Goal: Information Seeking & Learning: Understand process/instructions

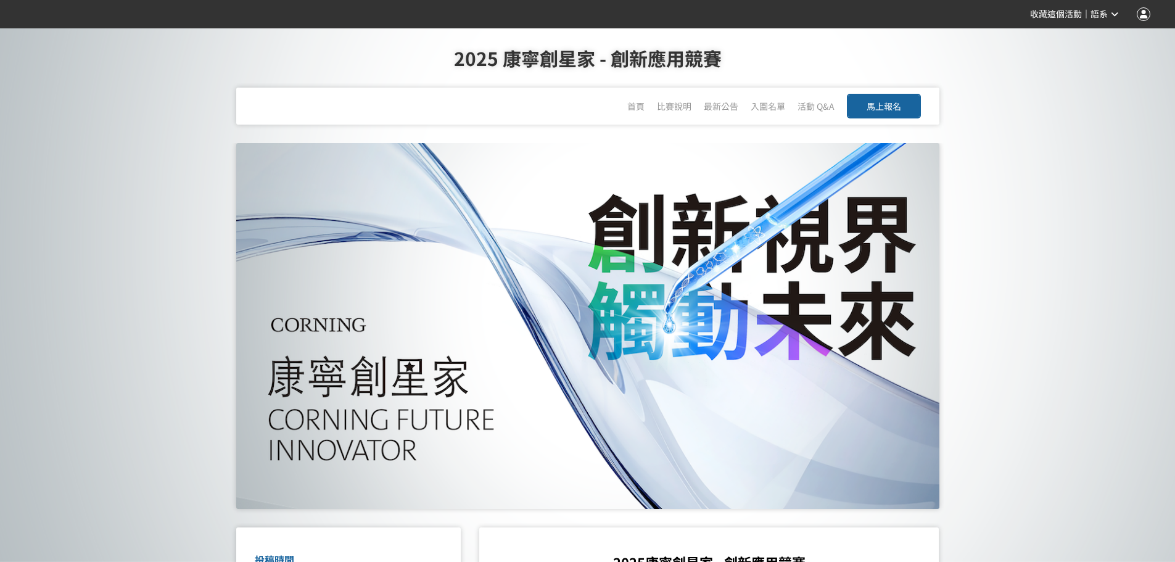
scroll to position [370, 0]
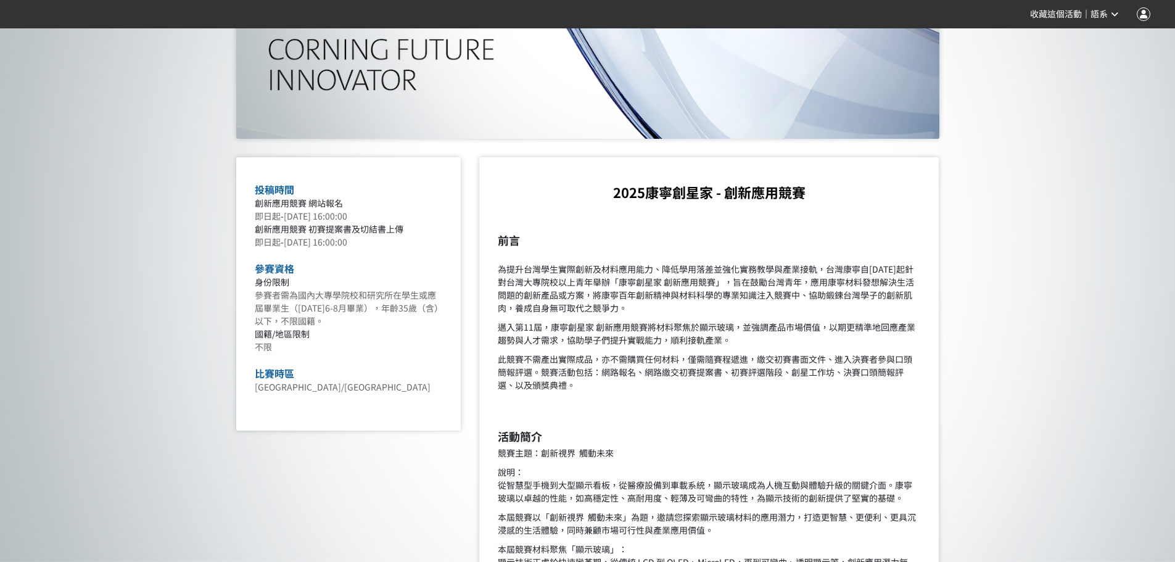
click at [642, 377] on p "此競賽不需產出實際成品，亦不需購買任何材料，僅需隨賽程遞進，繳交初賽書面文件、進入決賽者參與口頭簡報評選。競賽活動包括：網路報名、網路繳交初賽提案書、初賽評選…" at bounding box center [709, 372] width 422 height 39
click at [607, 362] on p "此競賽不需產出實際成品，亦不需購買任何材料，僅需隨賽程遞進，繳交初賽書面文件、進入決賽者參與口頭簡報評選。競賽活動包括：網路報名、網路繳交初賽提案書、初賽評選…" at bounding box center [709, 372] width 422 height 39
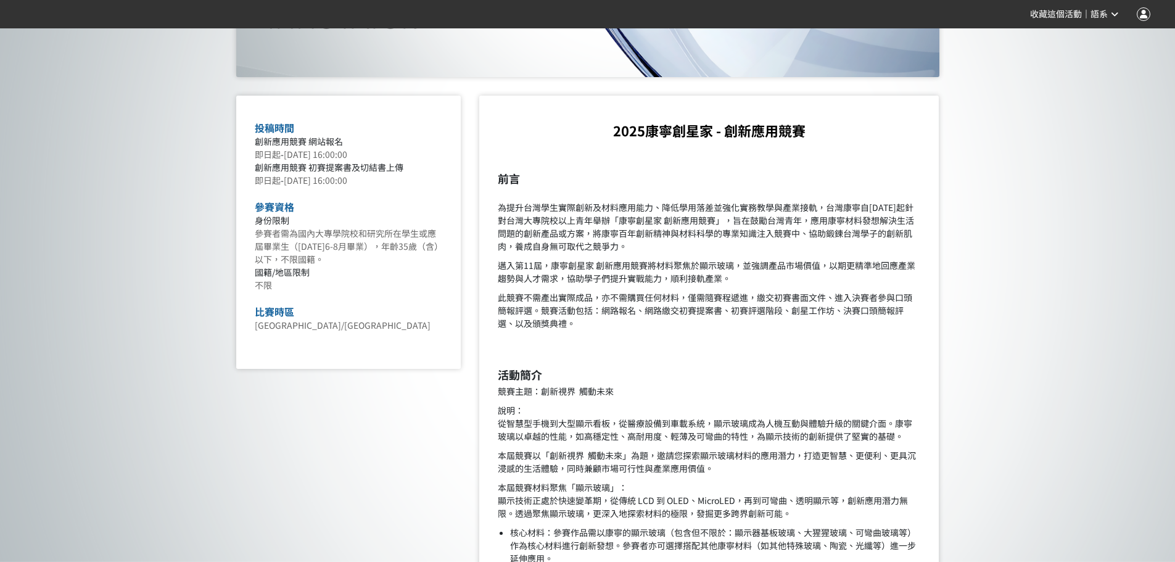
scroll to position [925, 0]
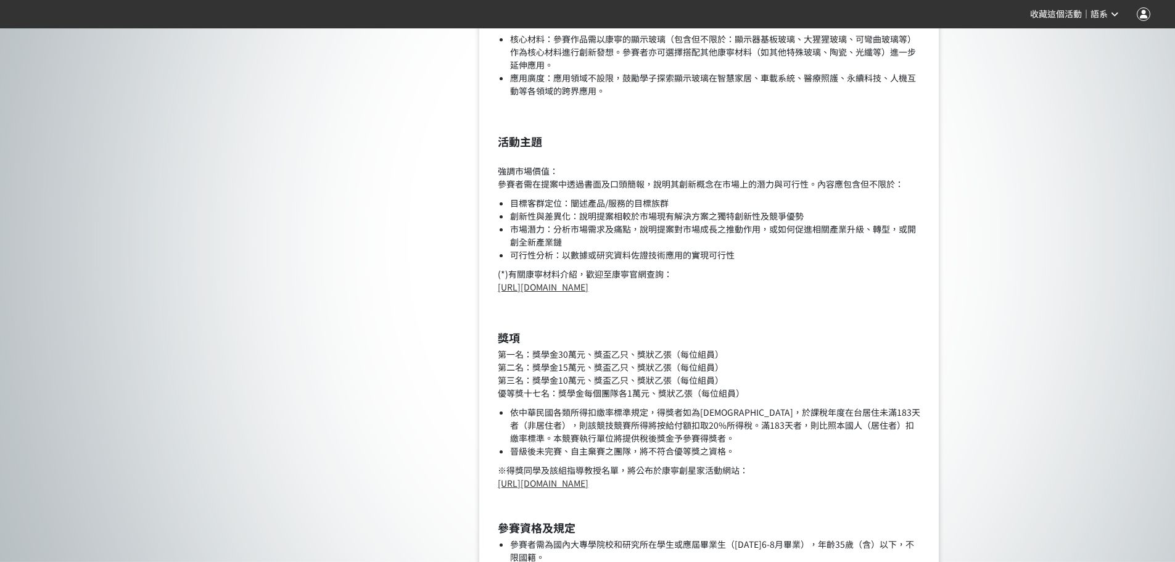
click at [721, 220] on li "創新性與差異化：說明提案相較於市場現有解決方案之獨特創新性及競爭優勢" at bounding box center [715, 216] width 410 height 13
click at [620, 215] on li "創新性與差異化：說明提案相較於市場現有解決方案之獨特創新性及競爭優勢" at bounding box center [715, 216] width 410 height 13
click at [617, 228] on li "市場潛力：分析市場需求及痛點，說明提案對市場成長之推動作用，或如何促進相關產業升級、轉型，或開創全新產業鏈" at bounding box center [715, 236] width 410 height 26
click at [683, 230] on li "市場潛力：分析市場需求及痛點，說明提案對市場成長之推動作用，或如何促進相關產業升級、轉型，或開創全新產業鏈" at bounding box center [715, 236] width 410 height 26
click at [653, 260] on li "可行性分析：以數據或研究資料佐證技術應用的實現可行性" at bounding box center [715, 254] width 410 height 13
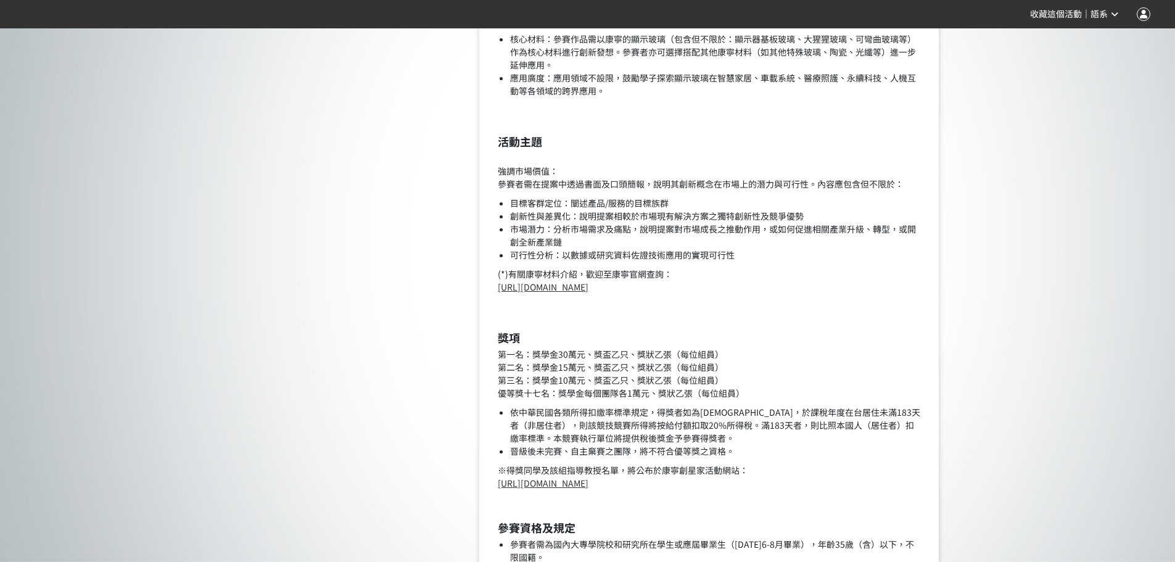
click at [699, 255] on li "可行性分析：以數據或研究資料佐證技術應用的實現可行性" at bounding box center [715, 254] width 410 height 13
click at [646, 271] on p "(*)有關康寧材料介紹，歡迎至康寧官網查詢： [URL][DOMAIN_NAME]" at bounding box center [709, 281] width 422 height 26
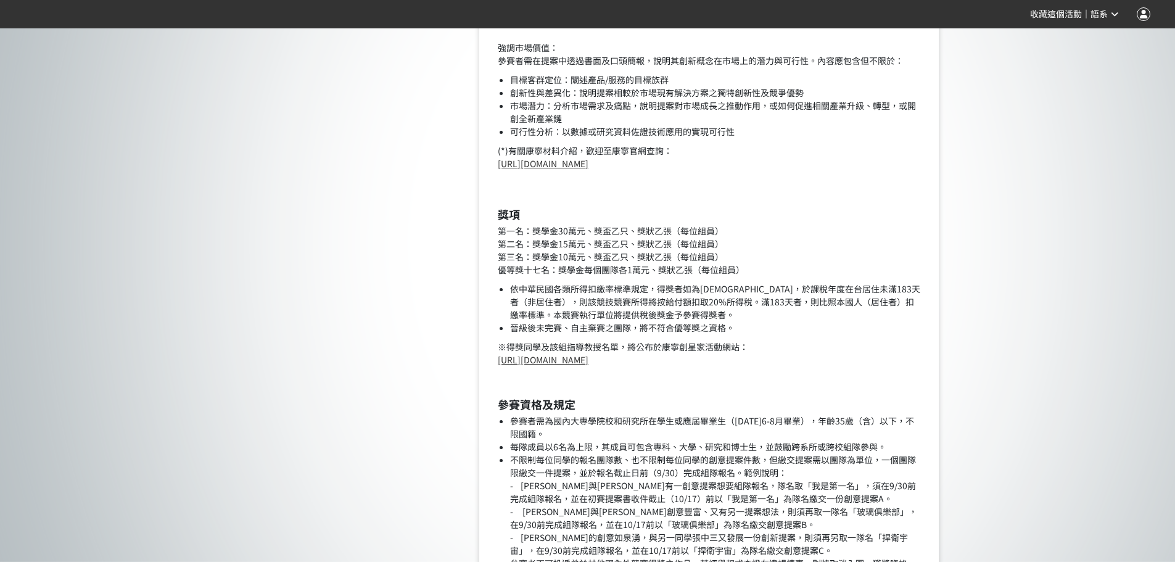
click at [646, 308] on li "依中華民國各類所得扣繳率標準規定，得獎者如為[DEMOGRAPHIC_DATA]，於課稅年度在台居住未滿183天者（非居住者），則該競技競賽所得將按給付額扣取…" at bounding box center [715, 301] width 410 height 39
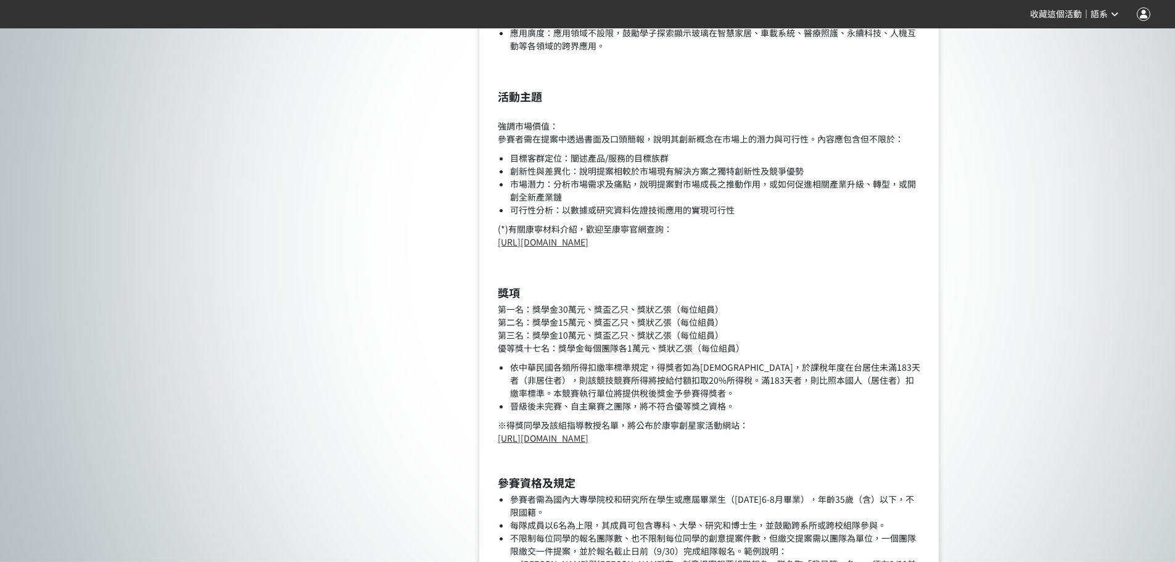
scroll to position [987, 0]
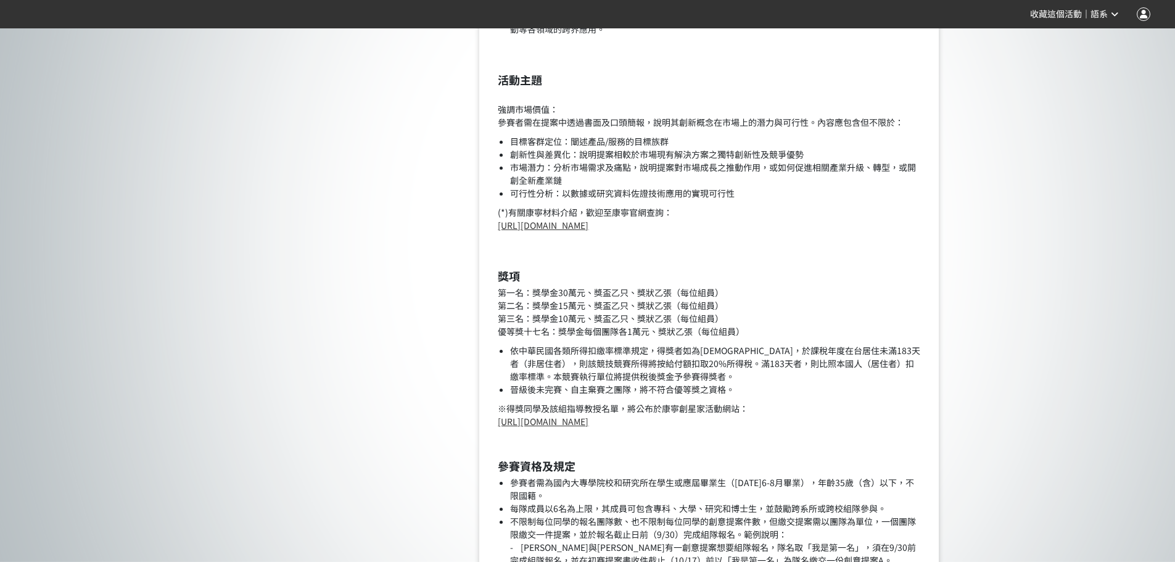
click at [576, 360] on li "依中華民國各類所得扣繳率標準規定，得獎者如為[DEMOGRAPHIC_DATA]，於課稅年度在台居住未滿183天者（非居住者），則該競技競賽所得將按給付額扣取…" at bounding box center [715, 363] width 410 height 39
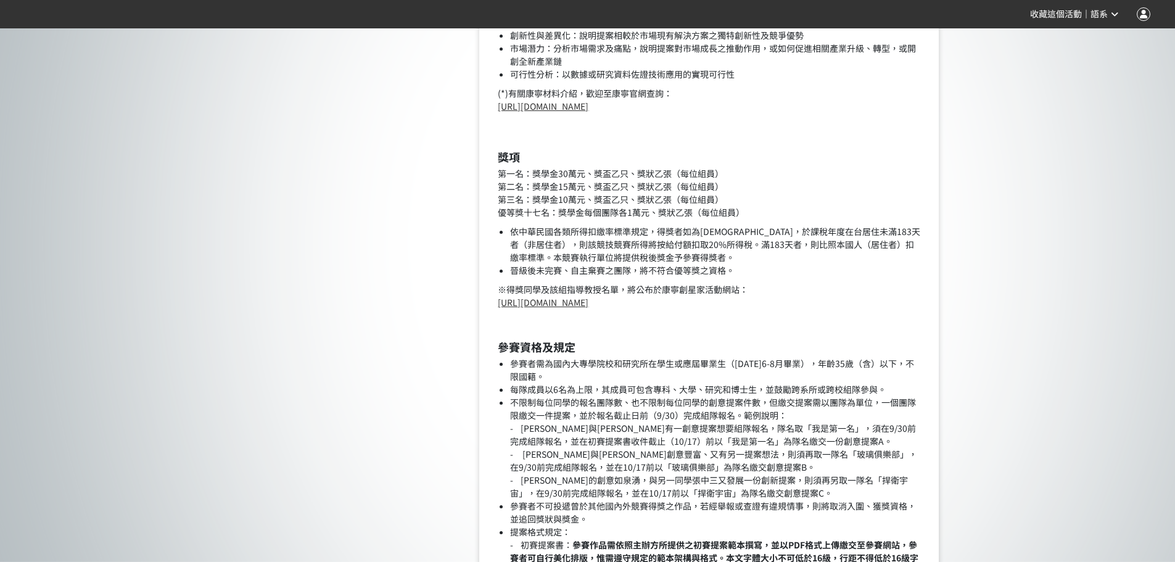
scroll to position [1110, 0]
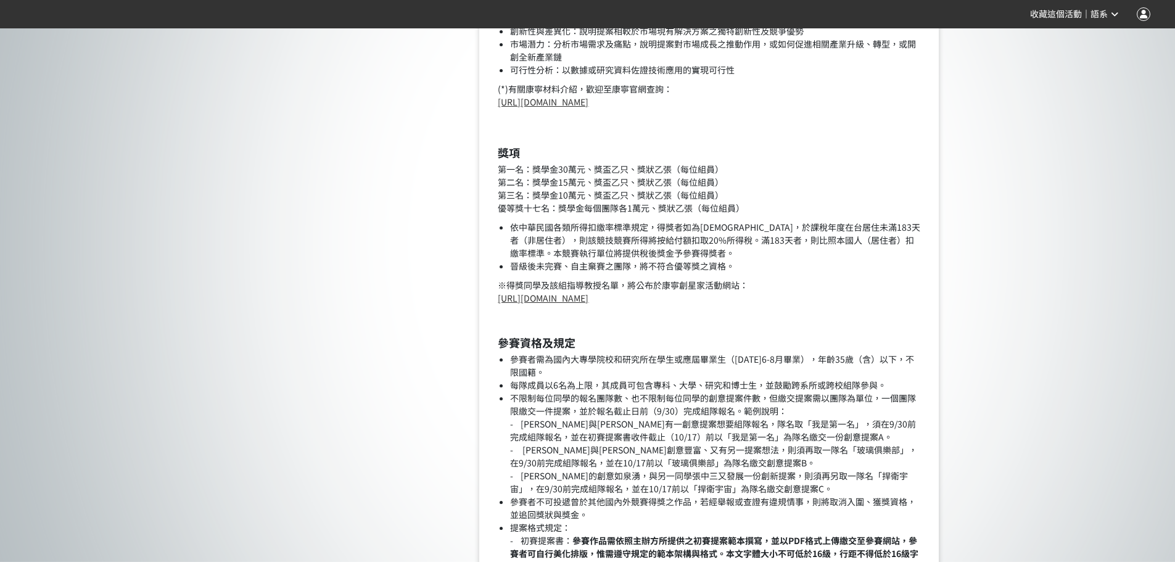
click at [630, 400] on li "不限制每位同學的報名團隊數、也不限制每位同學的創意提案件數，但繳交提案需以團隊為單位，一個團隊限繳交一件提案，並於報名截止日前（9/30）完成組隊報名。範例說…" at bounding box center [715, 444] width 410 height 104
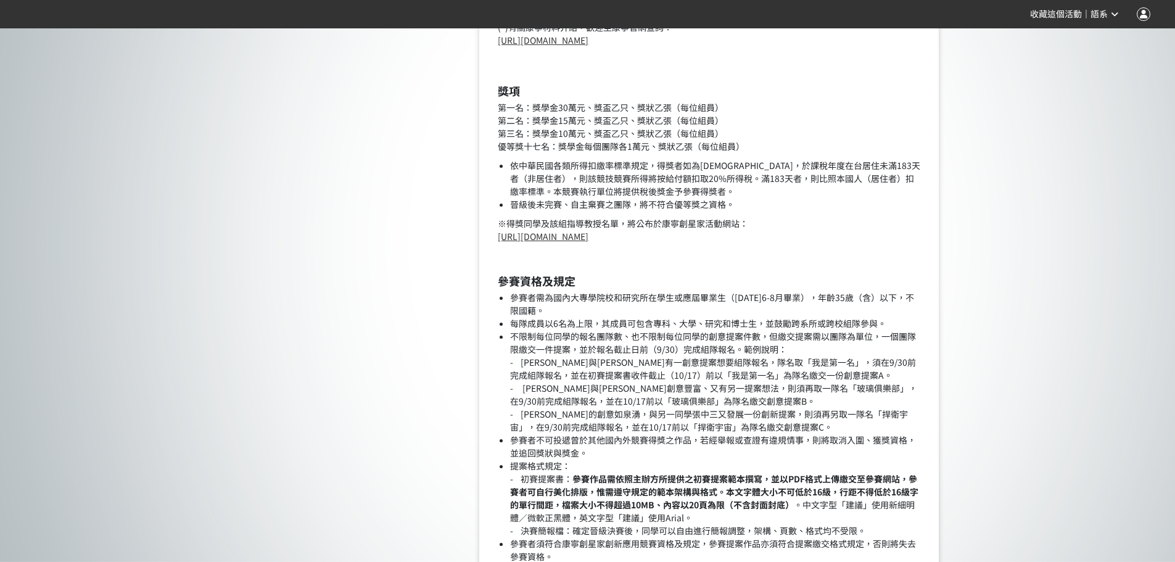
scroll to position [1233, 0]
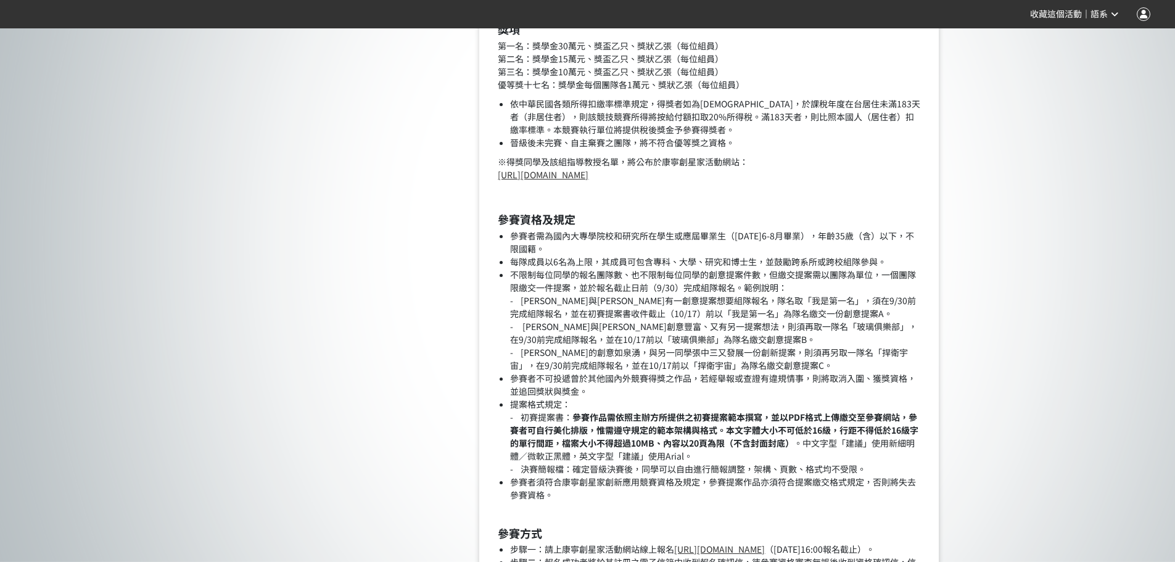
click at [613, 310] on li "不限制每位同學的報名團隊數、也不限制每位同學的創意提案件數，但繳交提案需以團隊為單位，一個團隊限繳交一件提案，並於報名截止日前（9/30）完成組隊報名。範例說…" at bounding box center [715, 320] width 410 height 104
click at [635, 350] on li "不限制每位同學的報名團隊數、也不限制每位同學的創意提案件數，但繳交提案需以團隊為單位，一個團隊限繳交一件提案，並於報名截止日前（9/30）完成組隊報名。範例說…" at bounding box center [715, 320] width 410 height 104
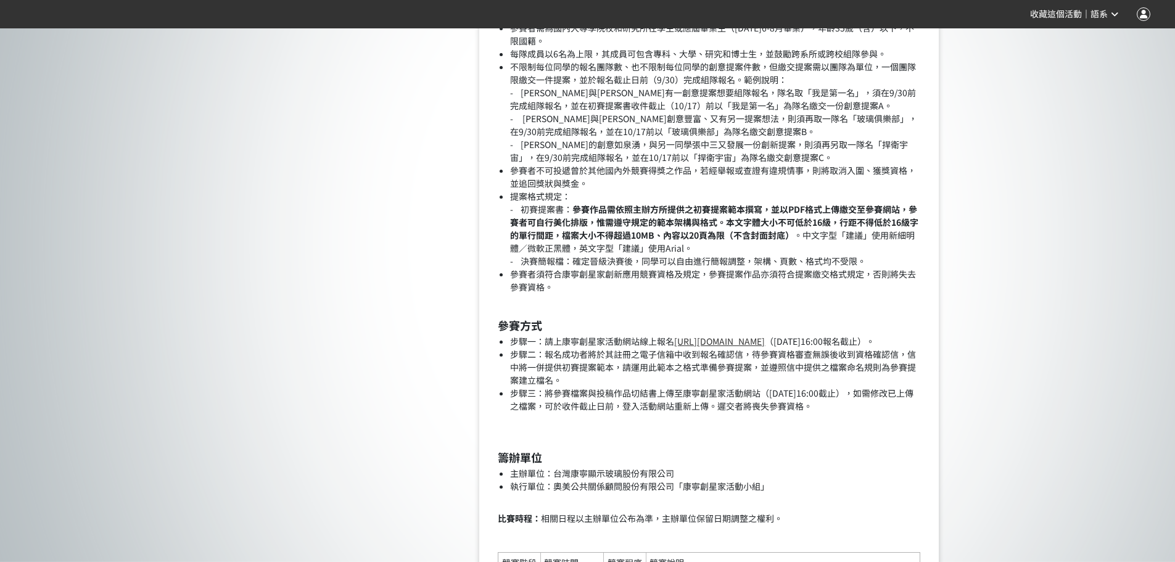
scroll to position [1480, 0]
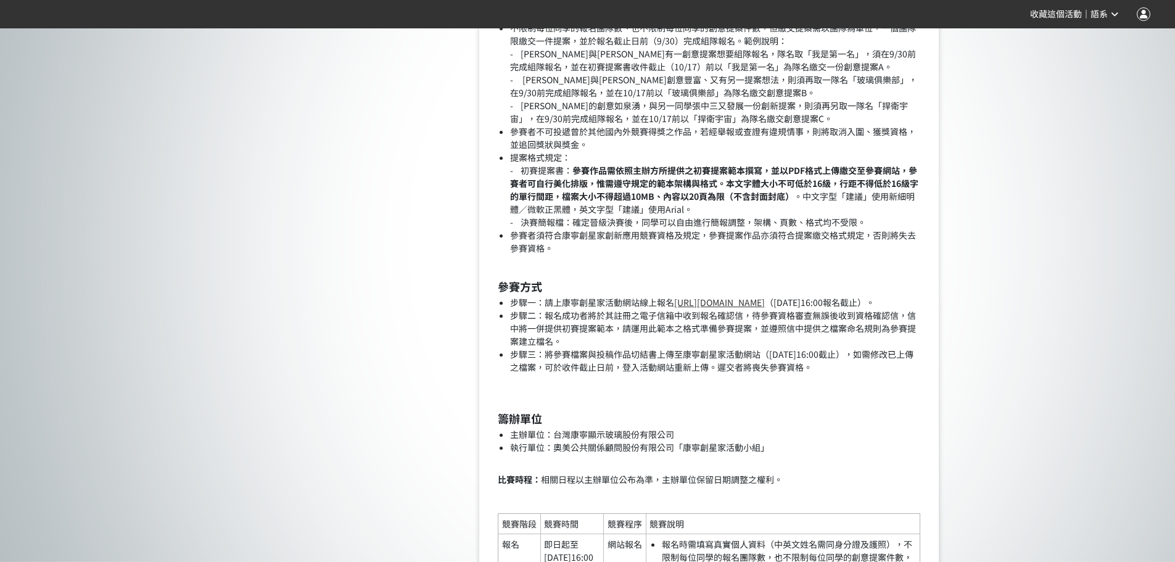
click at [629, 374] on li "步驟三：將參賽檔案與投稿作品切結書上傳至康寧創星家活動網站（[DATE]16:00截止），如需修改已上傳之檔案，可於收件截止日前，登入活動網站重新上傳。遲交者…" at bounding box center [715, 361] width 410 height 26
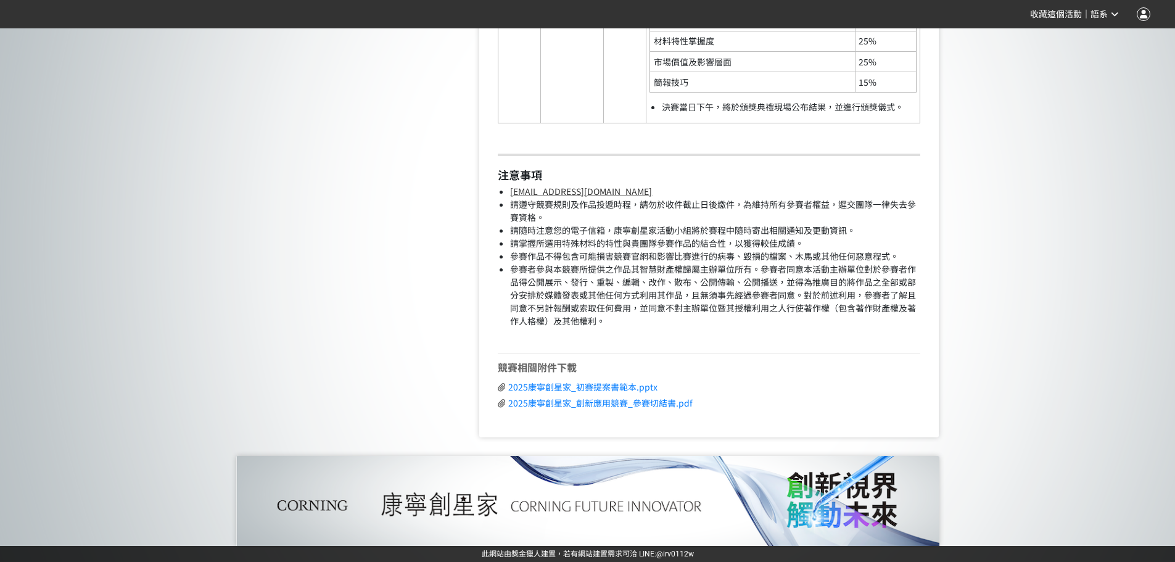
scroll to position [2960, 0]
click at [668, 307] on li "參賽者參與本競賽所提供之作品其智慧財產權歸屬主辦單位所有。參賽者同意本活動主辦單位對於參賽者作品得公開展示、發行、重製、編輯、改作、散布、公開傳輸、公開播送，…" at bounding box center [715, 302] width 410 height 78
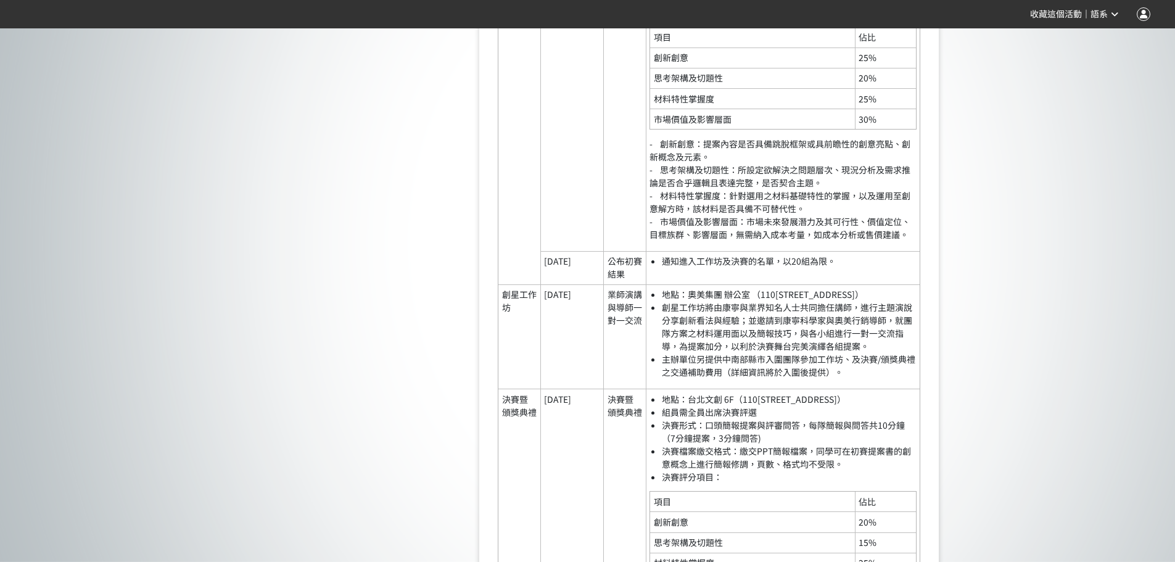
scroll to position [2405, 0]
